Goal: Communication & Community: Answer question/provide support

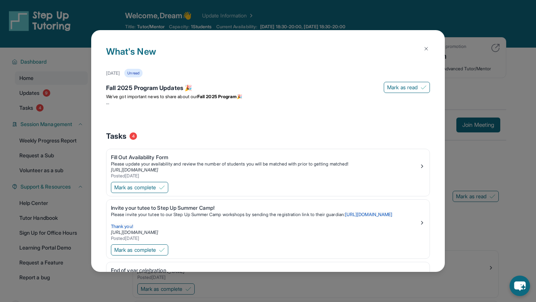
click at [426, 48] on img at bounding box center [426, 49] width 6 height 6
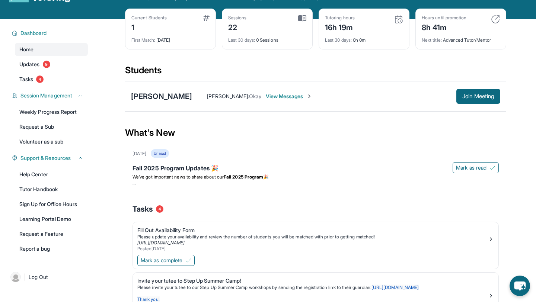
scroll to position [30, 0]
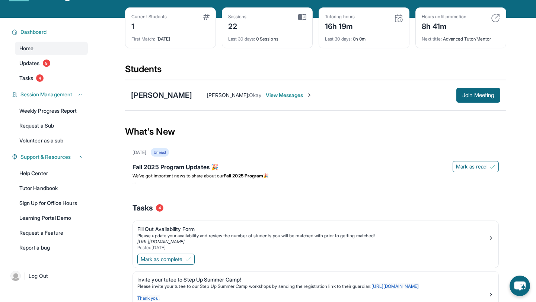
click at [296, 97] on span "View Messages" at bounding box center [289, 95] width 47 height 7
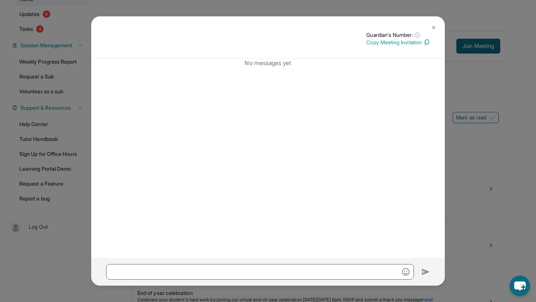
scroll to position [86, 0]
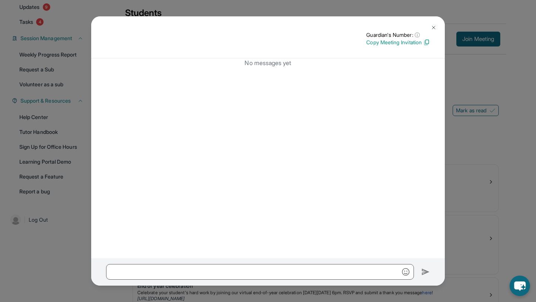
click at [432, 28] on img at bounding box center [434, 28] width 6 height 6
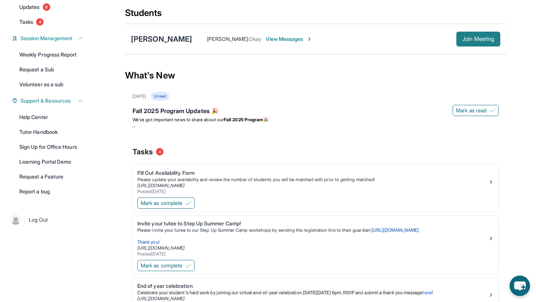
click at [473, 38] on span "Join Meeting" at bounding box center [478, 39] width 32 height 4
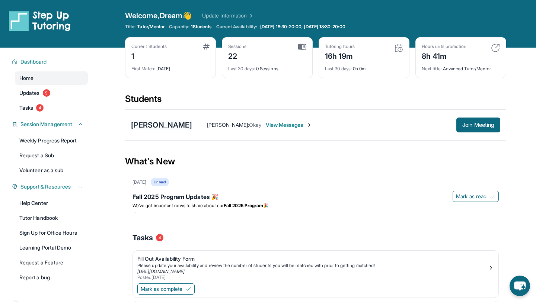
click at [165, 122] on div "[PERSON_NAME]" at bounding box center [161, 125] width 61 height 10
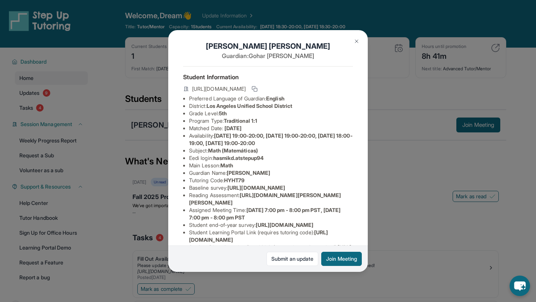
scroll to position [3, 0]
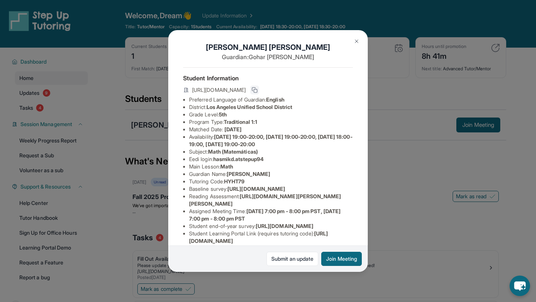
click at [257, 89] on rect at bounding box center [255, 90] width 3 height 3
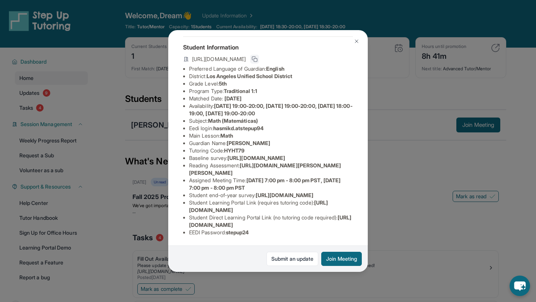
click at [357, 41] on img at bounding box center [357, 41] width 6 height 6
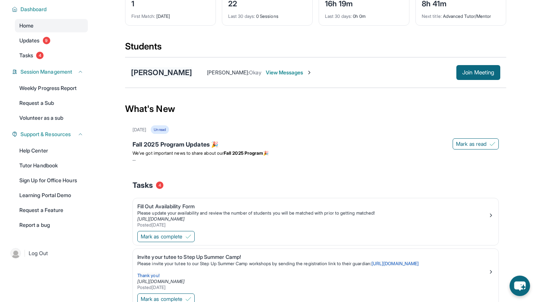
scroll to position [58, 0]
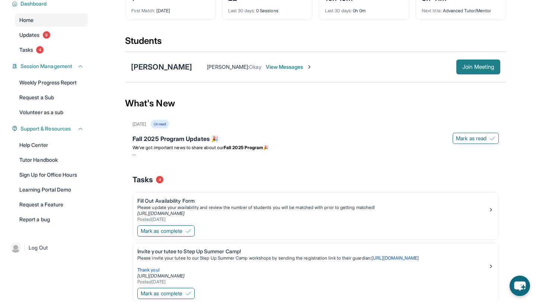
click at [462, 67] on span "Join Meeting" at bounding box center [478, 67] width 32 height 4
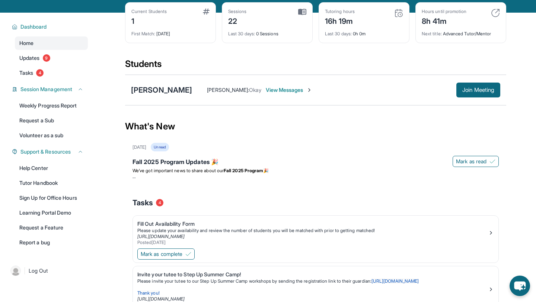
scroll to position [0, 0]
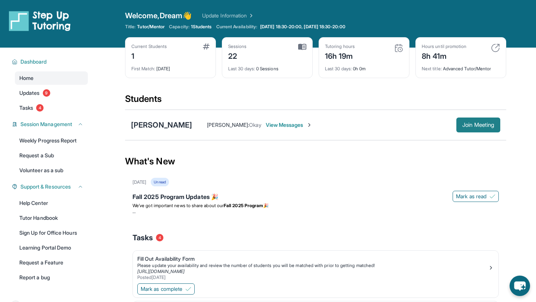
click at [456, 119] on button "Join Meeting" at bounding box center [478, 125] width 44 height 15
click at [60, 80] on link "Home" at bounding box center [51, 77] width 73 height 13
click at [70, 123] on span "Session Management" at bounding box center [46, 124] width 52 height 7
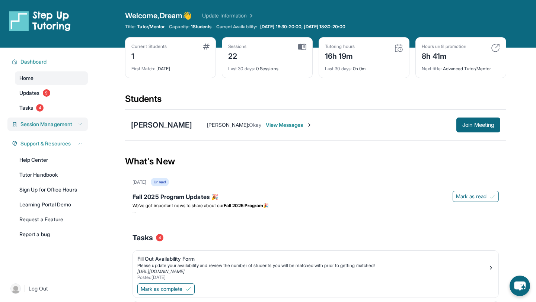
click at [70, 123] on span "Session Management" at bounding box center [46, 124] width 52 height 7
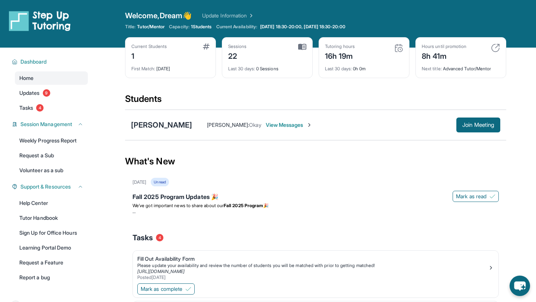
click at [156, 60] on div "1" at bounding box center [148, 56] width 35 height 12
click at [462, 127] on span "Join Meeting" at bounding box center [478, 125] width 32 height 4
click at [35, 61] on span "Dashboard" at bounding box center [33, 61] width 26 height 7
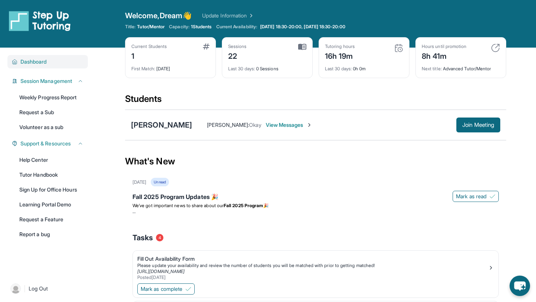
click at [35, 61] on span "Dashboard" at bounding box center [33, 61] width 26 height 7
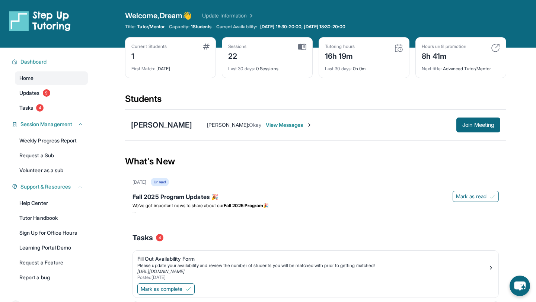
click at [152, 24] on span "Tutor/Mentor" at bounding box center [151, 27] width 28 height 6
click at [304, 48] on img at bounding box center [302, 47] width 8 height 7
click at [248, 12] on link "Update Information" at bounding box center [228, 15] width 52 height 7
click at [293, 119] on div "[PERSON_NAME] : Okay View Messages Join Meeting" at bounding box center [346, 125] width 308 height 15
click at [293, 127] on span "View Messages" at bounding box center [289, 124] width 47 height 7
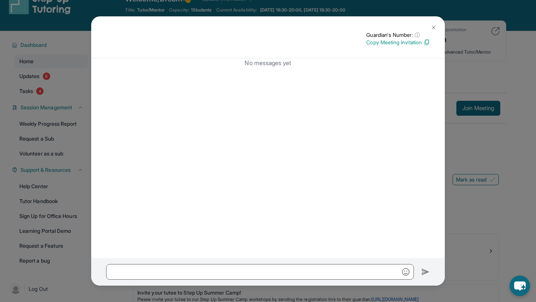
scroll to position [16, 0]
click at [409, 41] on p "Copy Meeting Invitation" at bounding box center [398, 42] width 64 height 7
click at [437, 29] on button at bounding box center [433, 27] width 15 height 15
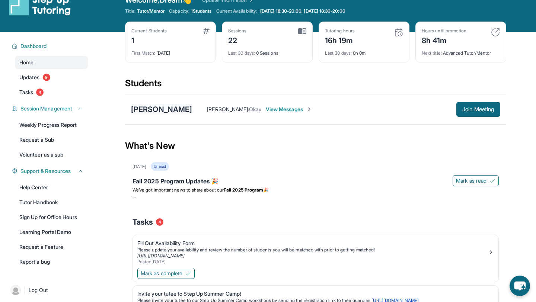
click at [184, 113] on div "[PERSON_NAME]" at bounding box center [161, 109] width 61 height 10
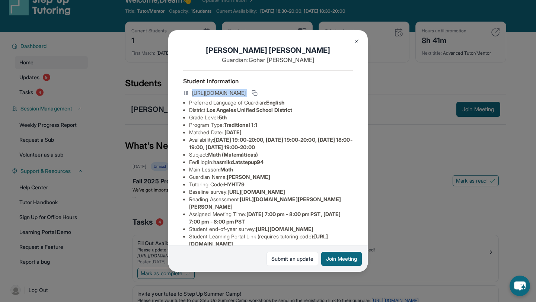
drag, startPoint x: 192, startPoint y: 93, endPoint x: 339, endPoint y: 94, distance: 146.7
click at [339, 94] on div "[URL][DOMAIN_NAME]" at bounding box center [268, 94] width 170 height 10
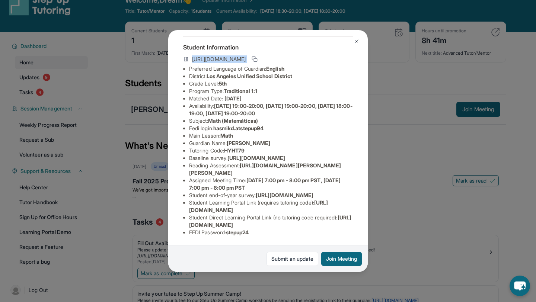
scroll to position [44, 0]
drag, startPoint x: 244, startPoint y: 140, endPoint x: 265, endPoint y: 138, distance: 21.3
click at [266, 147] on li "Tutoring Code : HYHT79" at bounding box center [271, 150] width 164 height 7
copy span "HYHT79"
